Goal: Find specific page/section: Find specific page/section

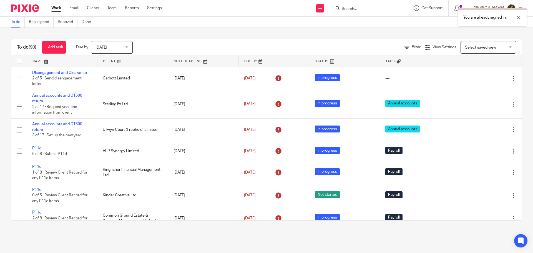
click at [354, 8] on div "You are already signed in." at bounding box center [397, 16] width 261 height 21
click at [346, 9] on div "You are already signed in." at bounding box center [397, 16] width 261 height 21
click at [516, 19] on div at bounding box center [514, 17] width 15 height 7
click at [360, 6] on form at bounding box center [370, 8] width 59 height 7
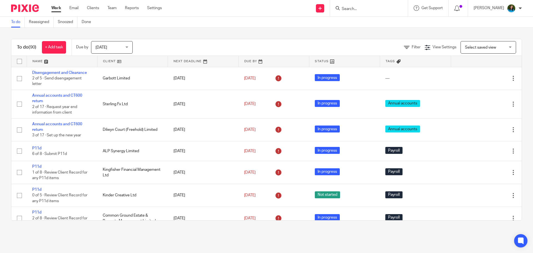
click at [353, 9] on input "Search" at bounding box center [366, 9] width 50 height 5
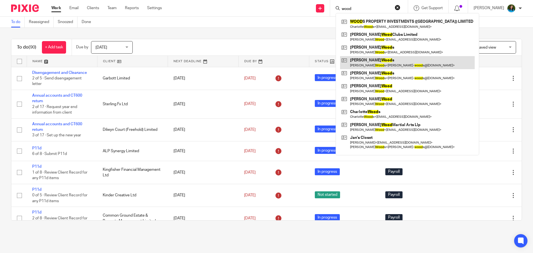
type input "wood"
click at [361, 57] on link at bounding box center [407, 62] width 135 height 13
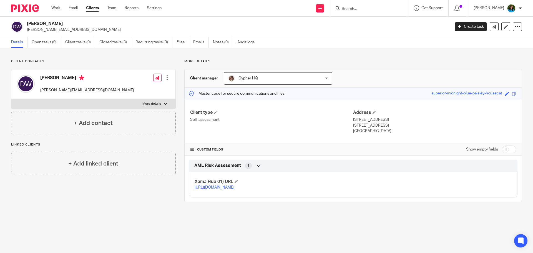
click at [355, 15] on div at bounding box center [369, 8] width 78 height 16
click at [355, 9] on input "Search" at bounding box center [366, 9] width 50 height 5
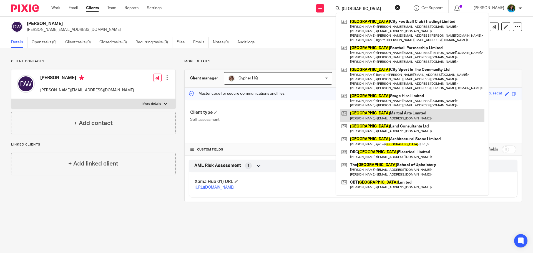
type input "oxford"
click at [377, 115] on link at bounding box center [412, 115] width 144 height 13
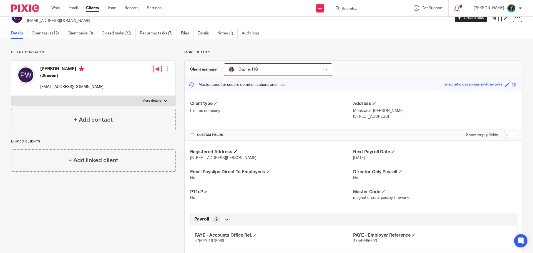
scroll to position [9, 0]
click at [149, 101] on p "More details" at bounding box center [151, 101] width 19 height 4
click at [11, 96] on input "More details" at bounding box center [11, 96] width 0 height 0
checkbox input "true"
